Goal: Check status: Check status

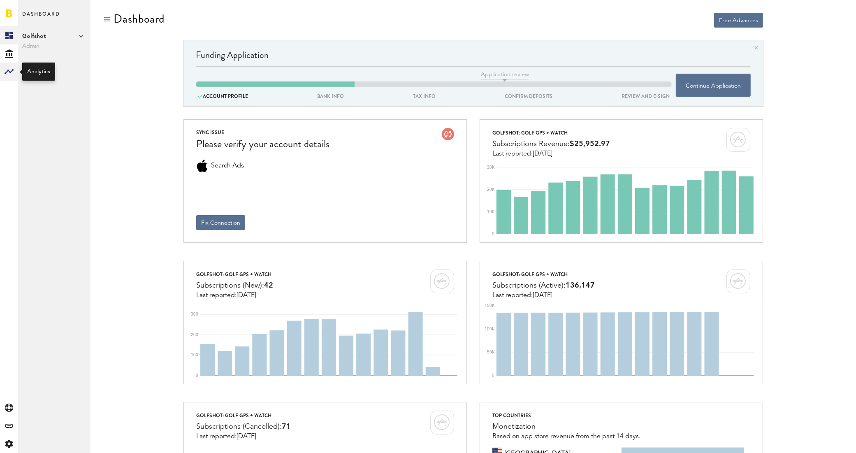
click at [9, 69] on rect at bounding box center [9, 72] width 10 height 10
click at [34, 55] on link "Subscriptions" at bounding box center [54, 53] width 72 height 18
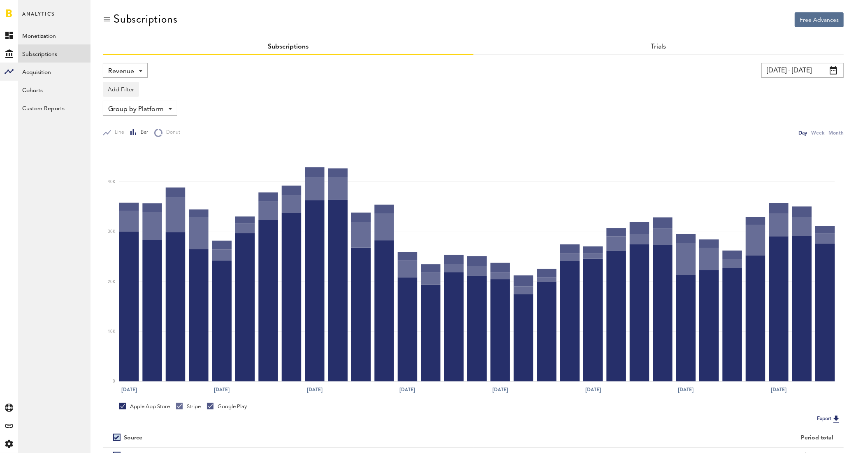
click at [815, 70] on input "[DATE] - [DATE]" at bounding box center [802, 70] width 82 height 15
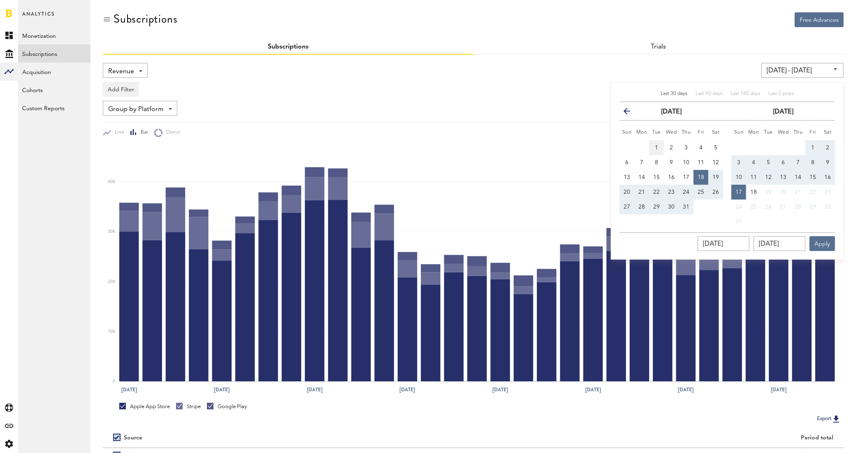
click at [651, 144] on button "1" at bounding box center [656, 147] width 15 height 15
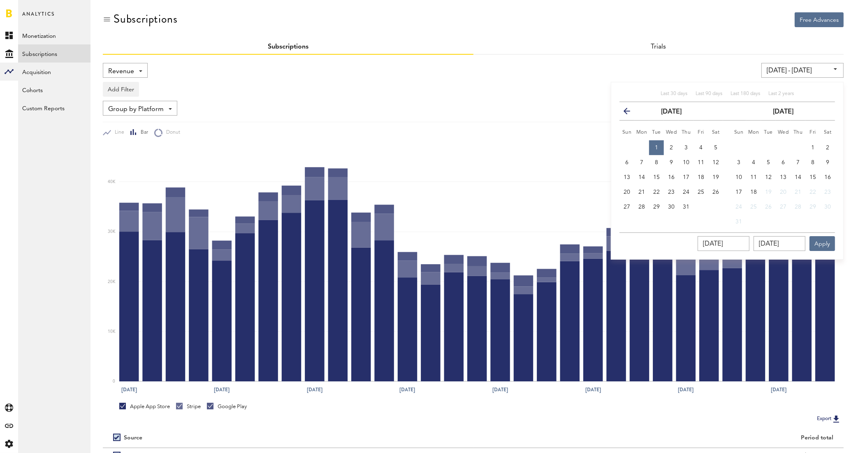
type input "[DATE] - [DATE]"
type input "[DATE]"
click at [777, 239] on input "[DATE]" at bounding box center [779, 243] width 52 height 15
click at [689, 206] on span "31" at bounding box center [686, 207] width 7 height 6
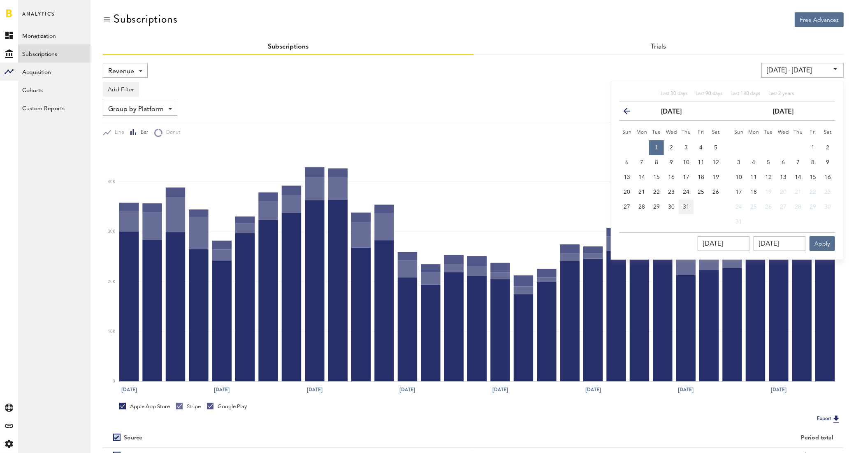
type input "[DATE] - [DATE]"
type input "[DATE]"
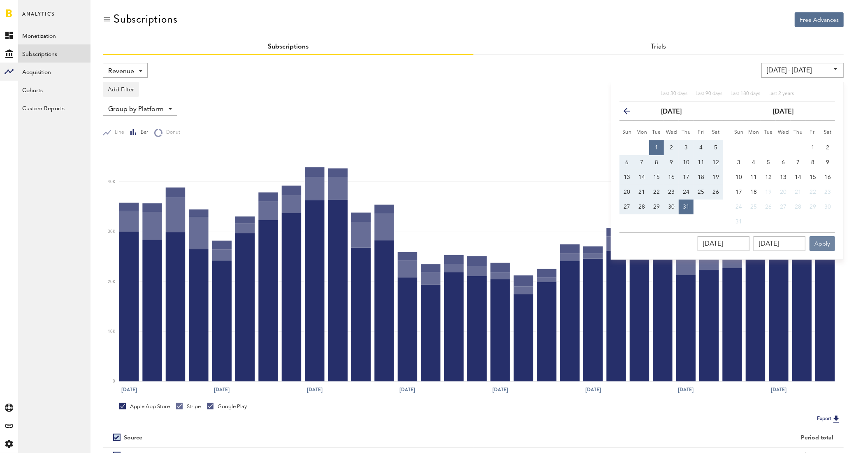
click at [821, 248] on button "Apply" at bounding box center [821, 243] width 25 height 15
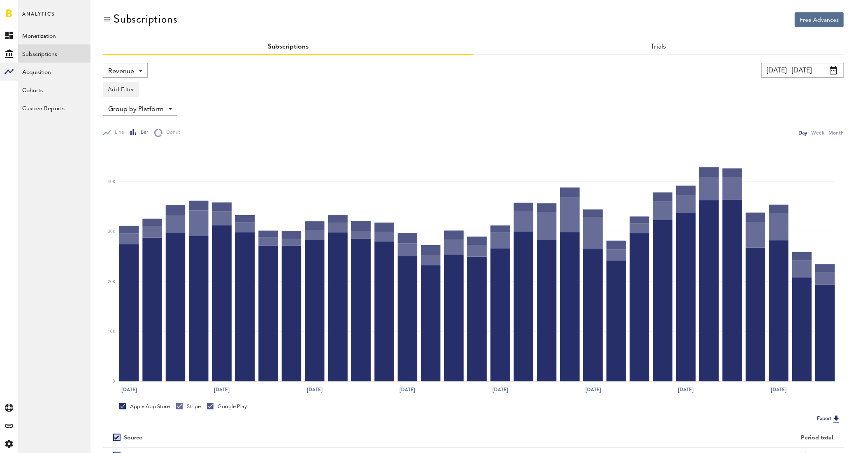
click at [141, 70] on span at bounding box center [140, 71] width 3 height 2
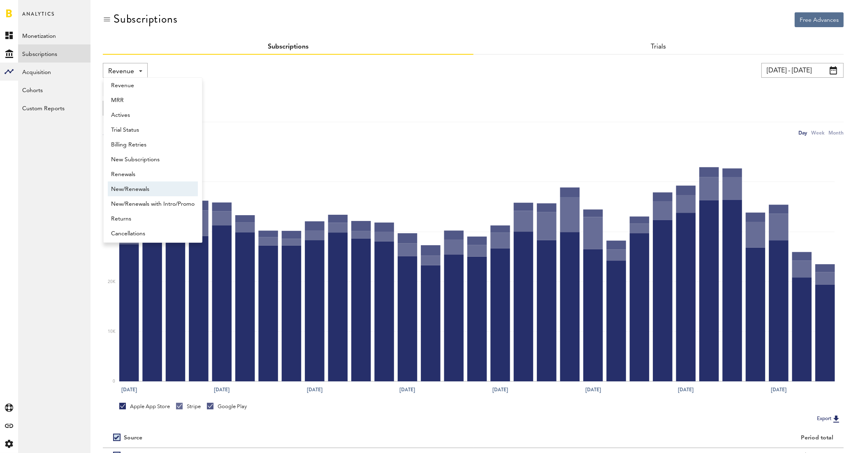
click at [164, 187] on span "New/Renewals" at bounding box center [152, 189] width 83 height 14
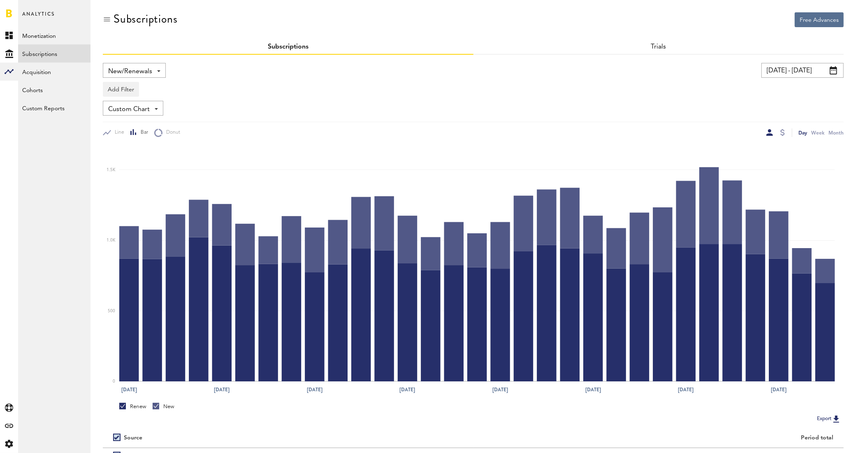
click at [785, 130] on div at bounding box center [782, 132] width 7 height 9
click at [782, 130] on div at bounding box center [782, 132] width 5 height 7
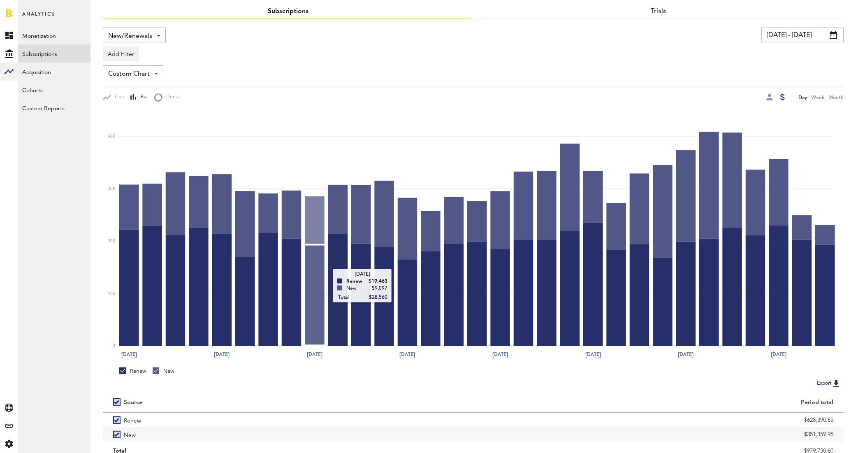
scroll to position [17, 0]
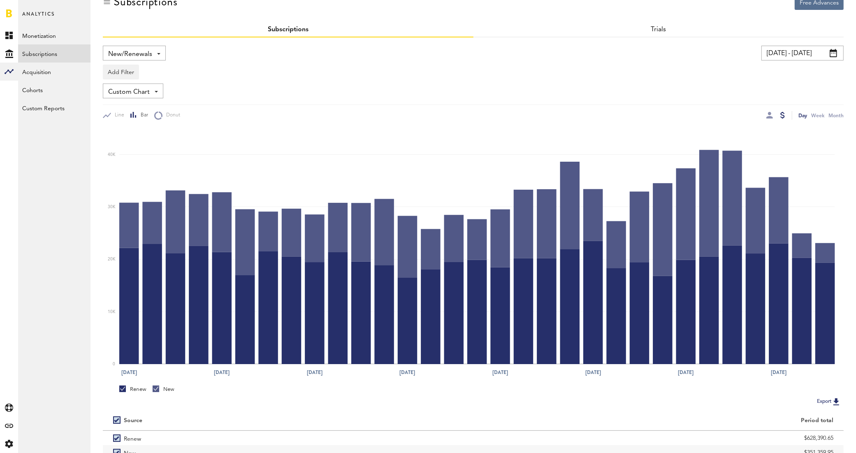
click at [162, 54] on div "New/Renewals Revenue MRR Actives Trial Status Billing Retries New Subscriptions…" at bounding box center [134, 53] width 63 height 15
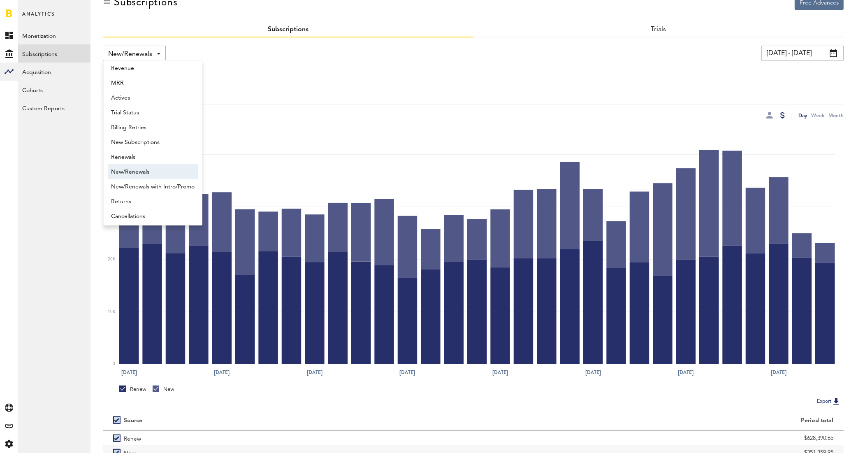
scroll to position [7, 0]
click at [160, 139] on span "New Subscriptions" at bounding box center [152, 140] width 83 height 14
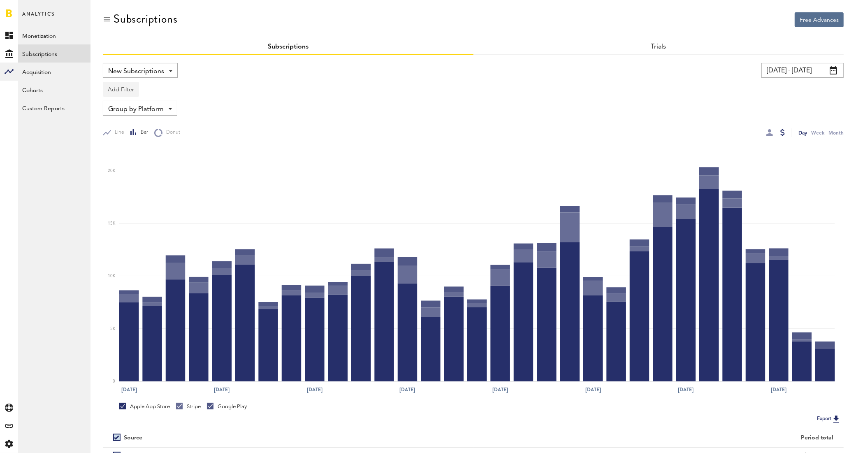
click at [123, 90] on button "Add Filter" at bounding box center [121, 89] width 36 height 15
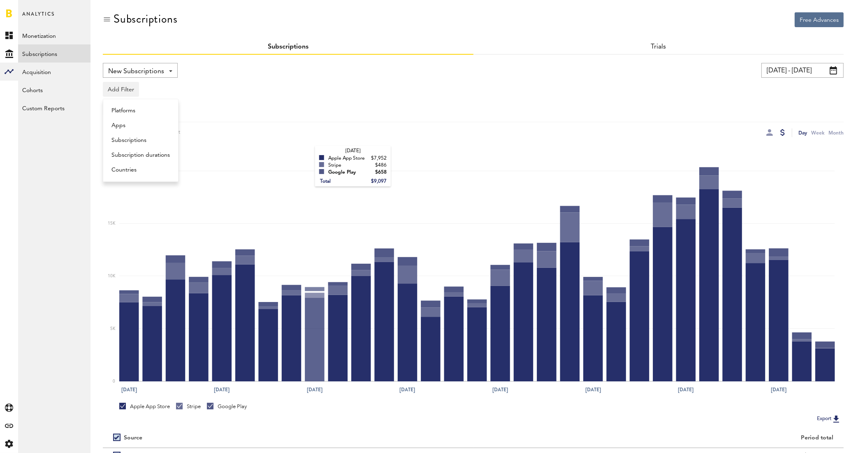
click at [308, 155] on rect at bounding box center [476, 263] width 715 height 236
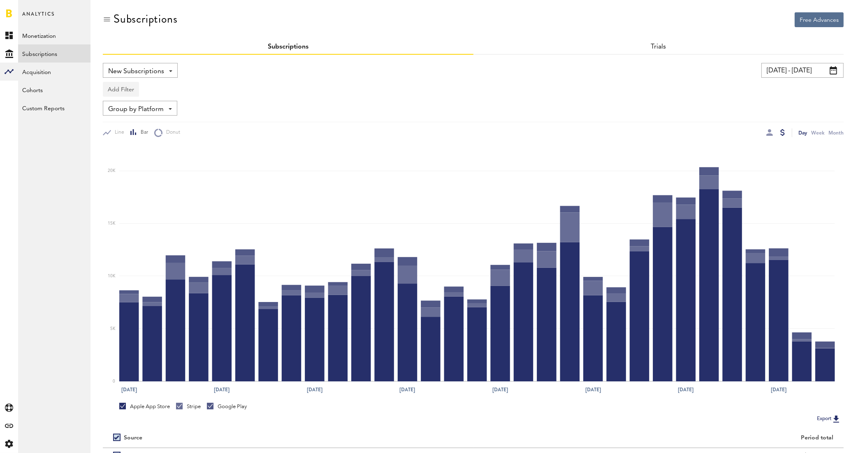
click at [127, 84] on button "Add Filter" at bounding box center [121, 89] width 36 height 15
click at [136, 123] on li "Apps" at bounding box center [140, 125] width 67 height 15
click at [158, 89] on div "Apps - All Active Inactive CoachNow: Skill Coaching App CoachNow: Sports Coachi…" at bounding box center [136, 89] width 66 height 15
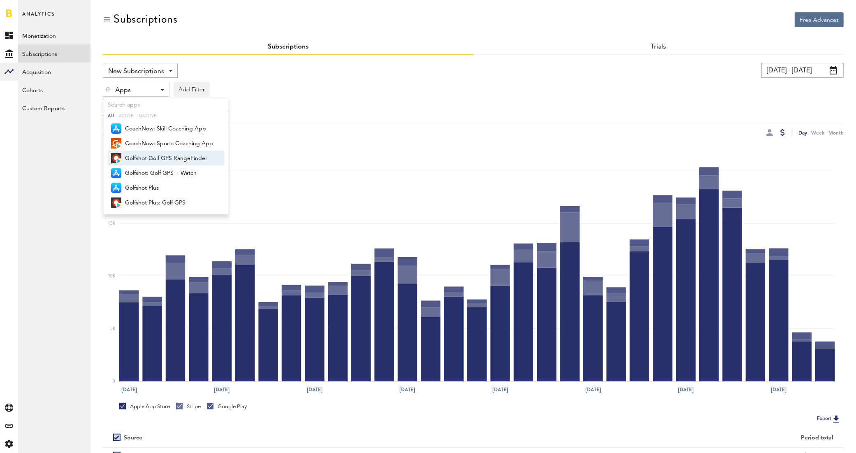
click at [178, 162] on span "Golfshot Golf GPS RangeFinder" at bounding box center [169, 158] width 88 height 14
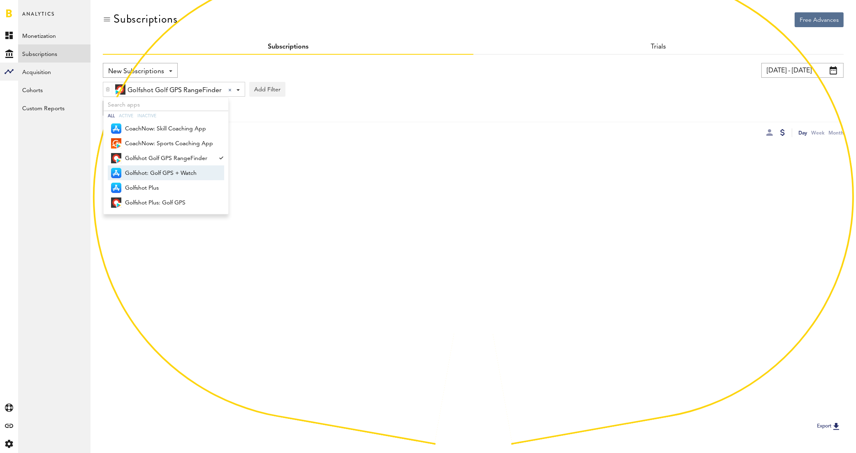
click at [175, 173] on span "Golfshot: Golf GPS + Watch" at bounding box center [169, 173] width 88 height 14
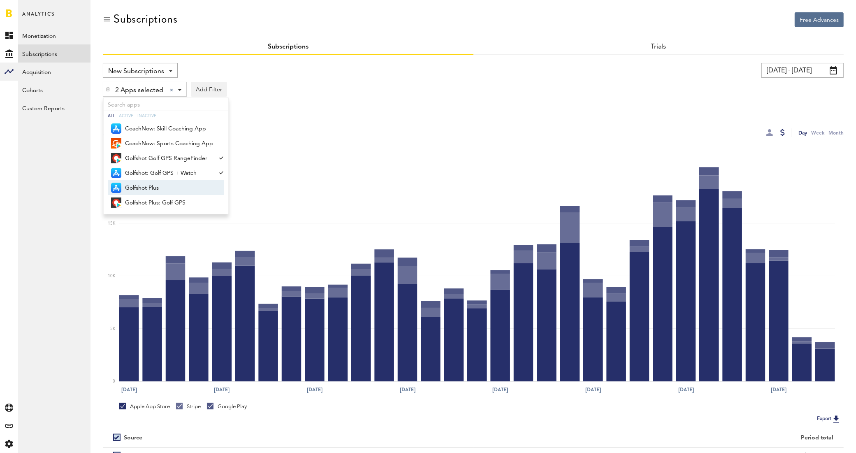
click at [171, 186] on span "Golfshot Plus" at bounding box center [169, 188] width 88 height 14
click at [168, 200] on span "Golfshot Plus: Golf GPS" at bounding box center [169, 203] width 88 height 14
click at [107, 88] on img at bounding box center [107, 89] width 5 height 6
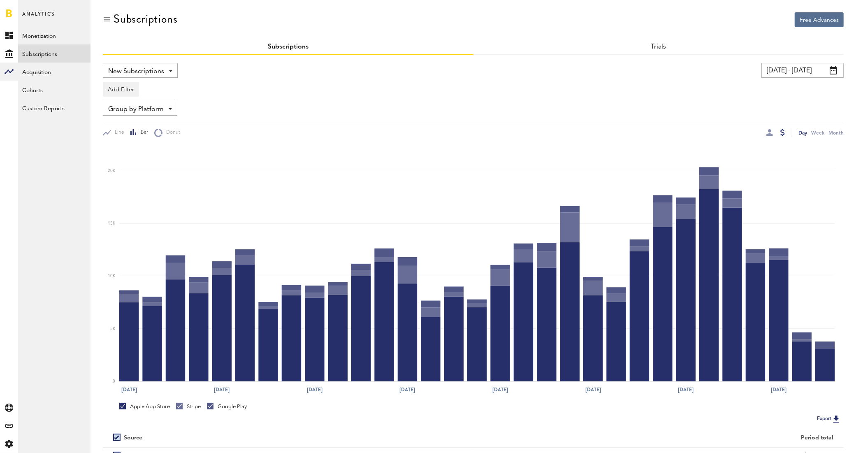
click at [170, 70] on span at bounding box center [170, 71] width 3 height 2
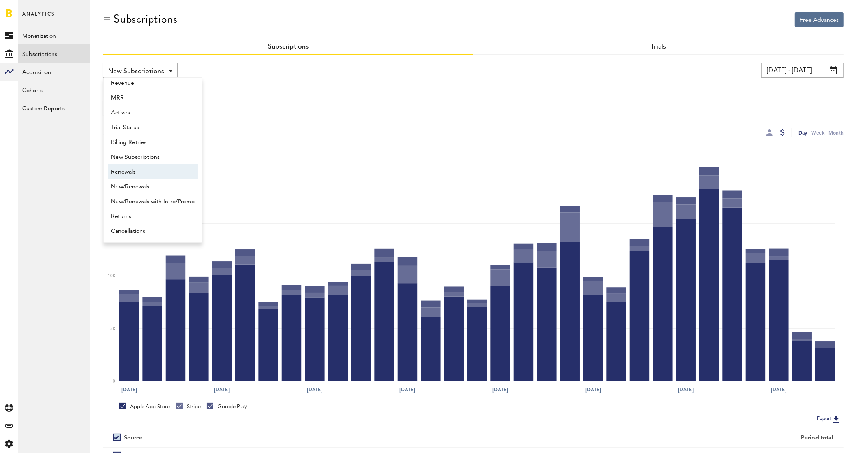
click at [159, 173] on span "Renewals" at bounding box center [152, 172] width 83 height 14
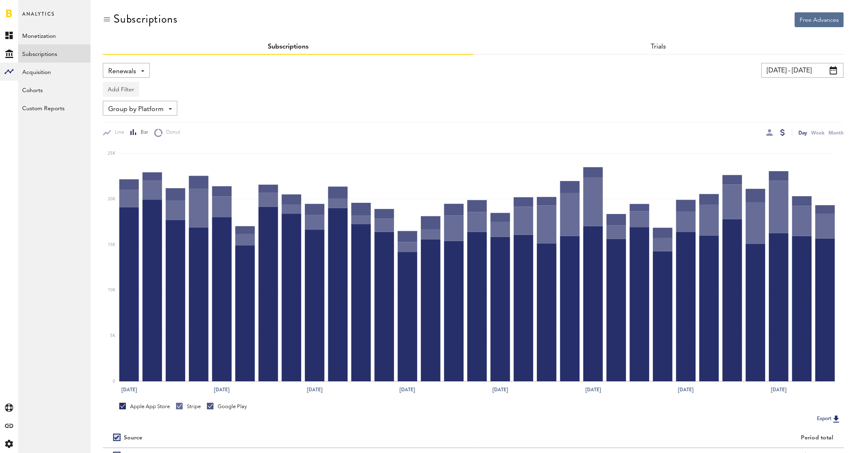
click at [124, 85] on button "Add Filter" at bounding box center [121, 89] width 36 height 15
click at [141, 113] on li "Platforms" at bounding box center [140, 110] width 67 height 15
click at [107, 89] on img at bounding box center [107, 89] width 5 height 6
click at [122, 90] on button "Add Filter" at bounding box center [121, 89] width 36 height 15
click at [132, 123] on li "Apps" at bounding box center [140, 125] width 67 height 15
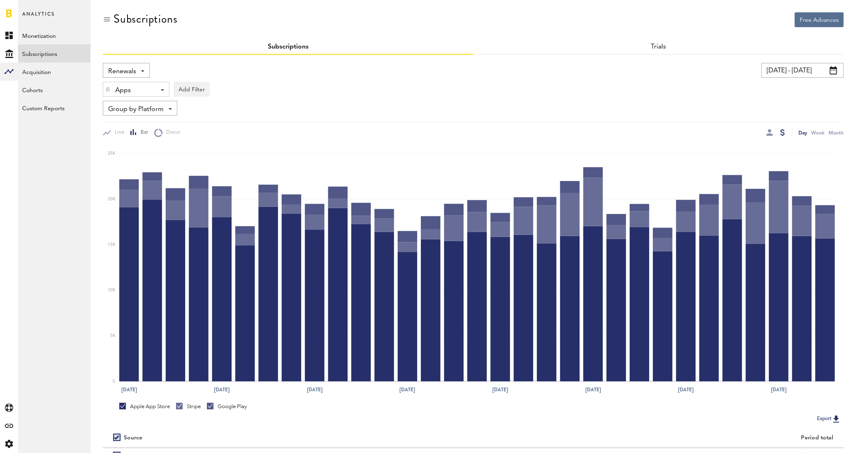
click at [160, 89] on div "Apps - All Active Inactive CoachNow: Skill Coaching App CoachNow: Sports Coachi…" at bounding box center [136, 89] width 66 height 15
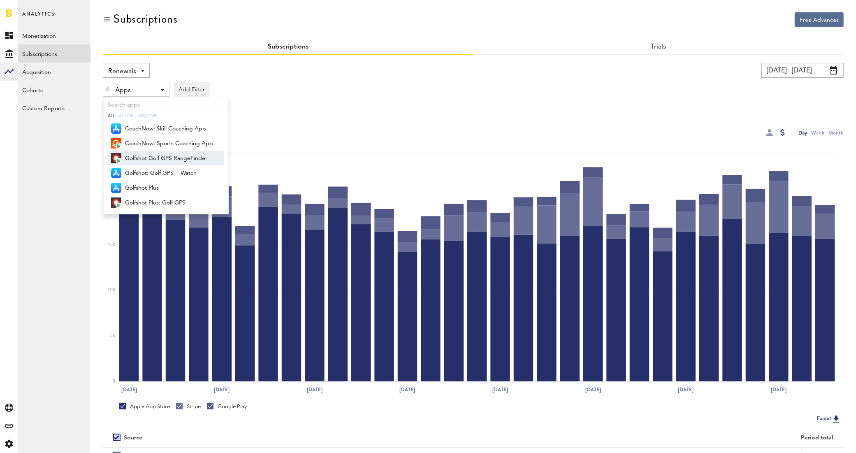
click at [148, 160] on span "Golfshot Golf GPS RangeFinder" at bounding box center [169, 158] width 88 height 14
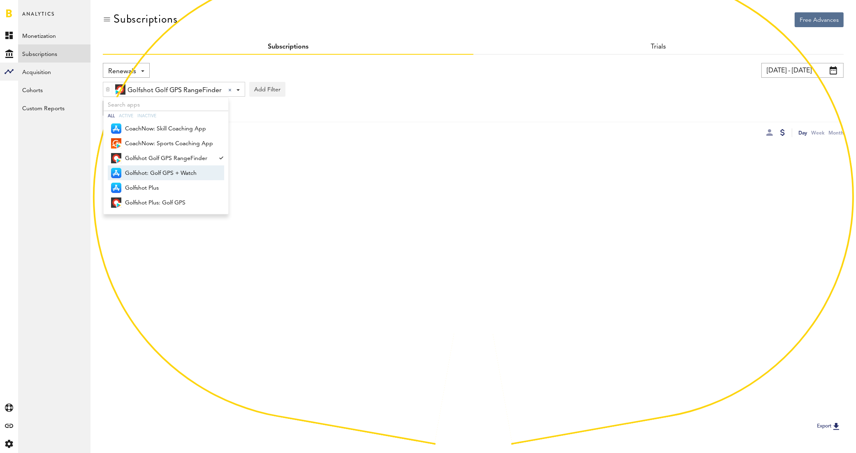
click at [144, 170] on span "Golfshot: Golf GPS + Watch" at bounding box center [169, 173] width 88 height 14
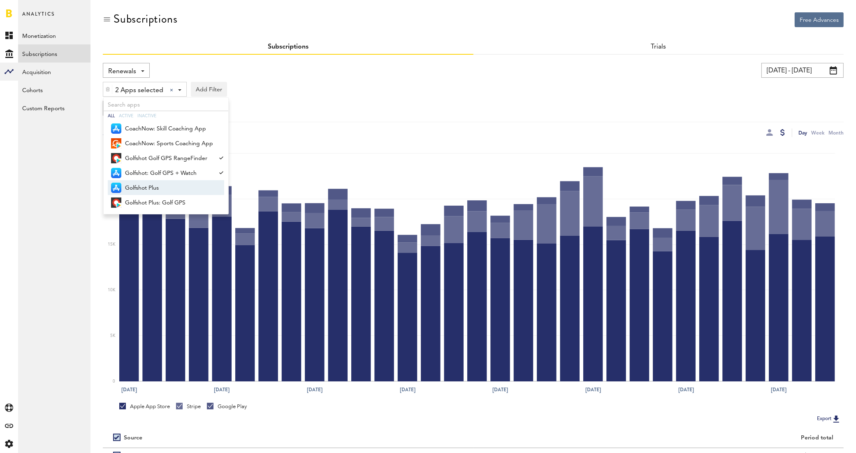
click at [141, 185] on span "Golfshot Plus" at bounding box center [169, 188] width 88 height 14
click at [141, 200] on span "Golfshot Plus: Golf GPS" at bounding box center [169, 203] width 88 height 14
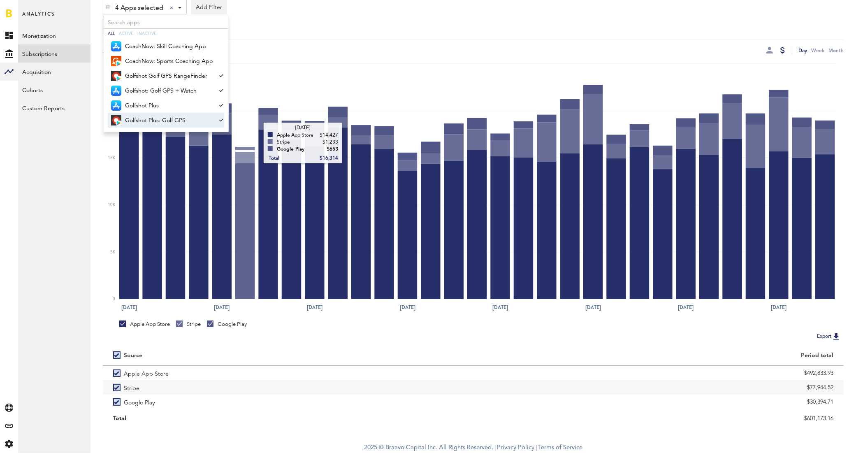
scroll to position [83, 0]
